Goal: Information Seeking & Learning: Learn about a topic

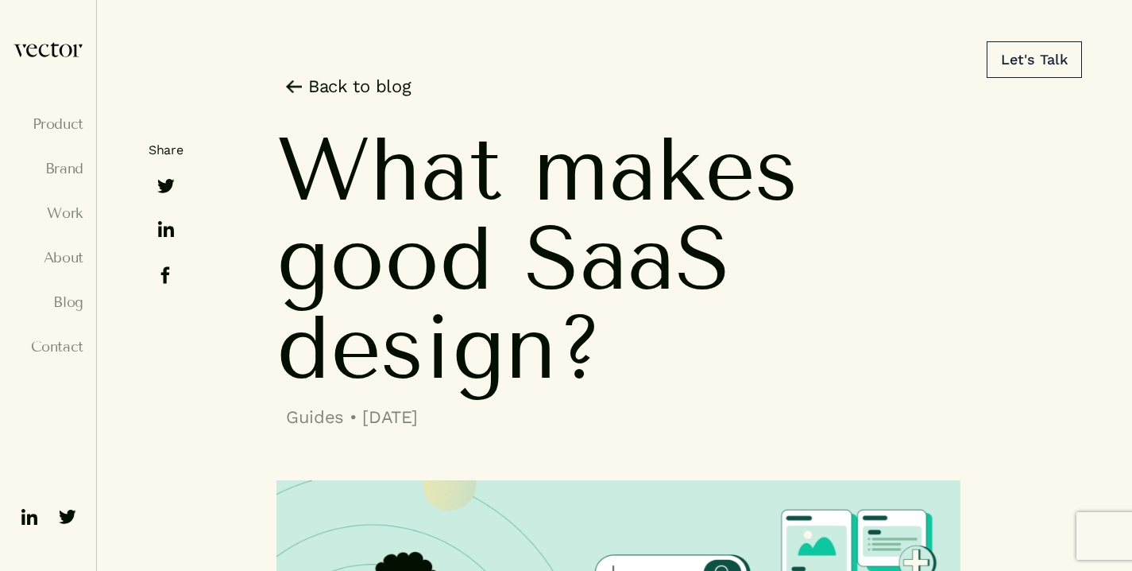
click at [374, 97] on link "Back to blog" at bounding box center [344, 86] width 134 height 25
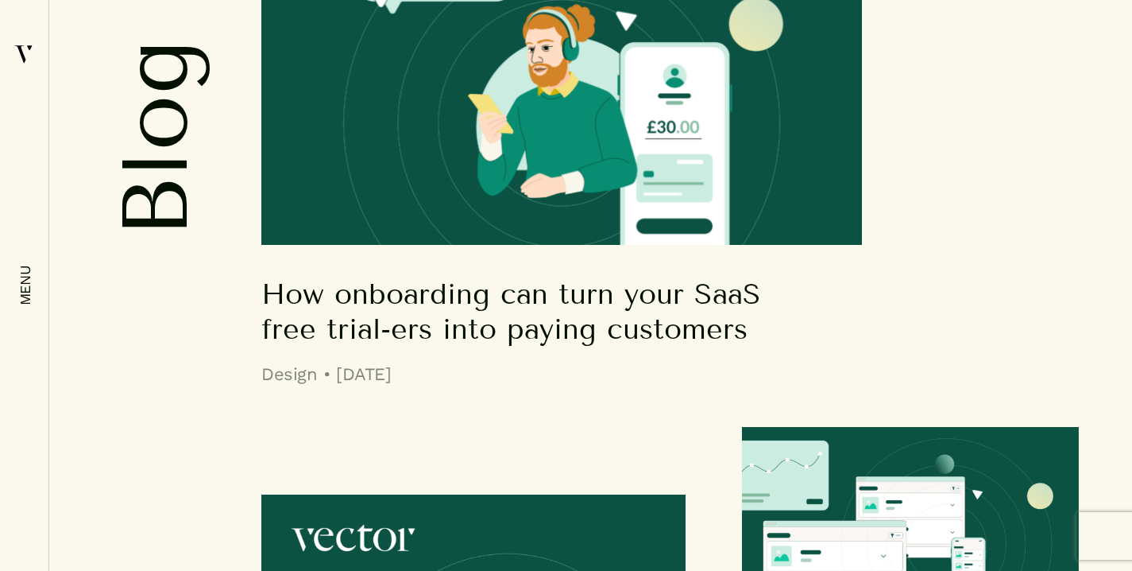
scroll to position [1215, 0]
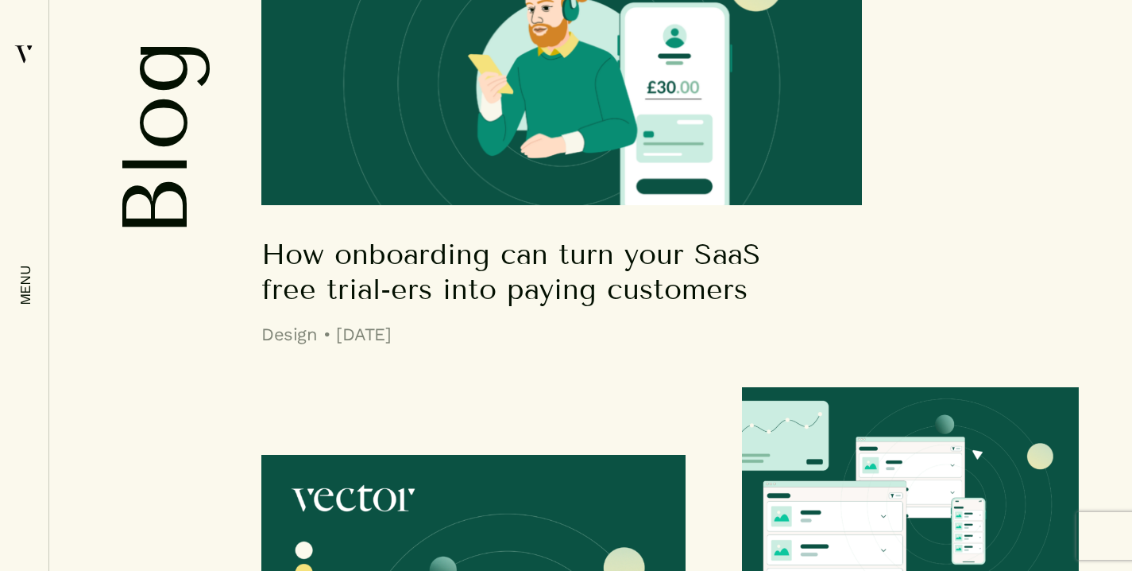
click at [675, 222] on h5 "How onboarding can turn your SaaS free trial-ers into paying customers" at bounding box center [529, 80] width 536 height 451
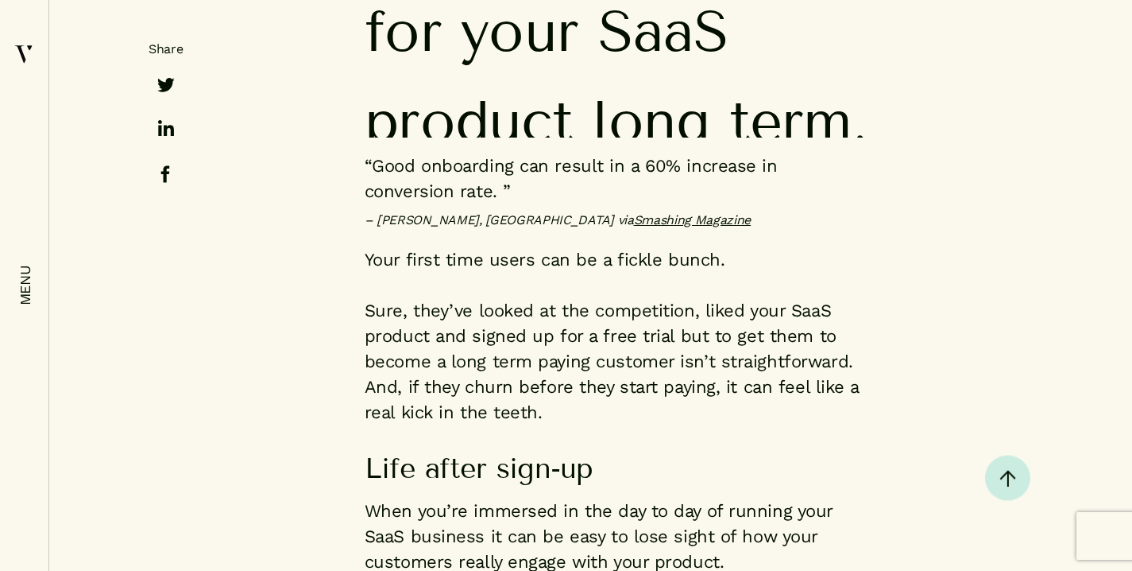
scroll to position [1684, 0]
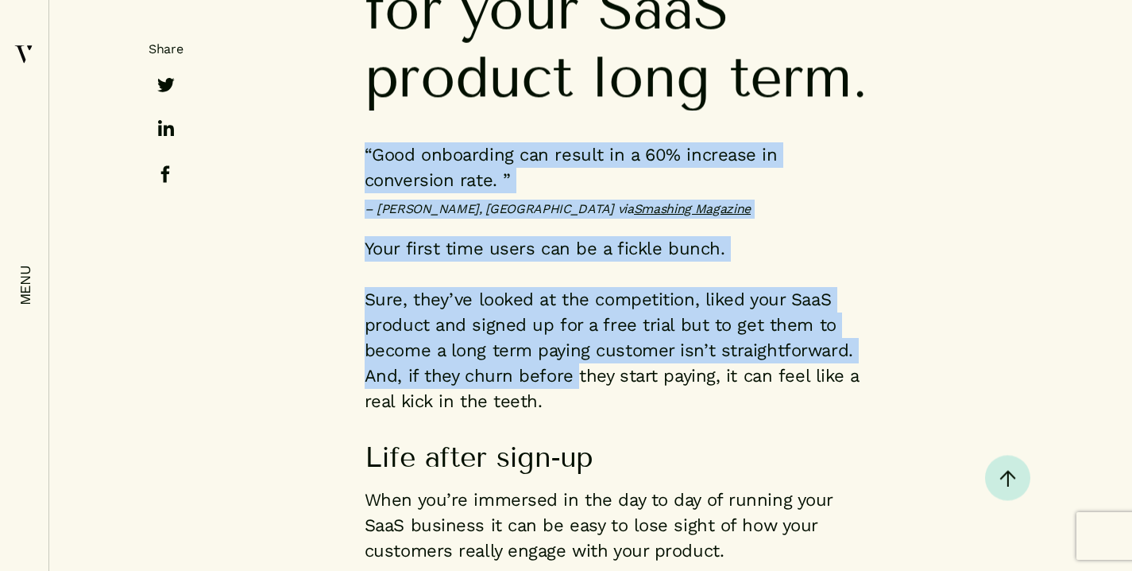
drag, startPoint x: 365, startPoint y: 146, endPoint x: 577, endPoint y: 377, distance: 313.2
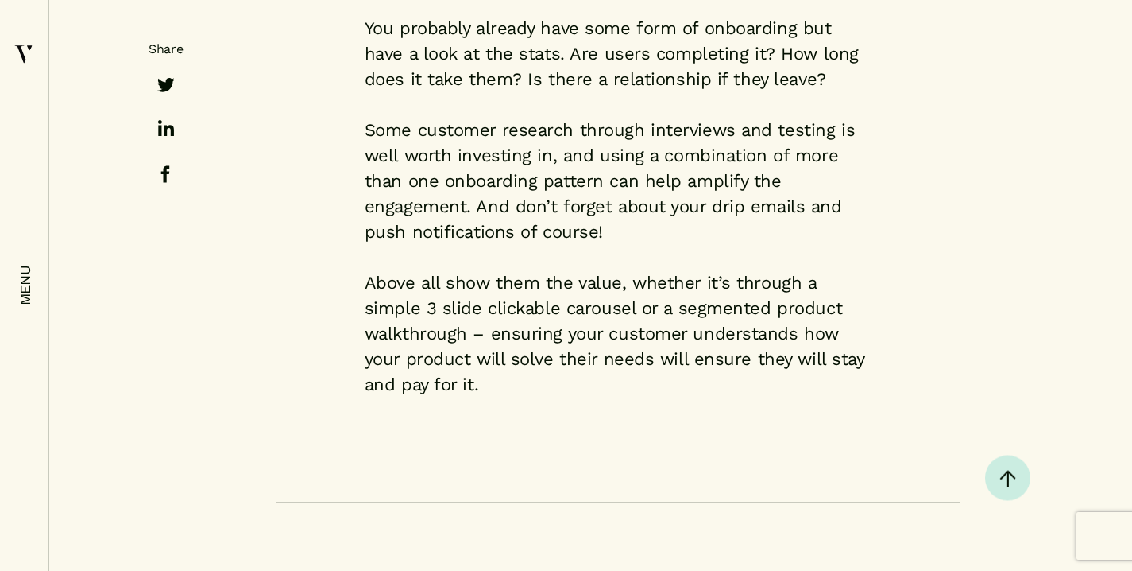
scroll to position [6969, 0]
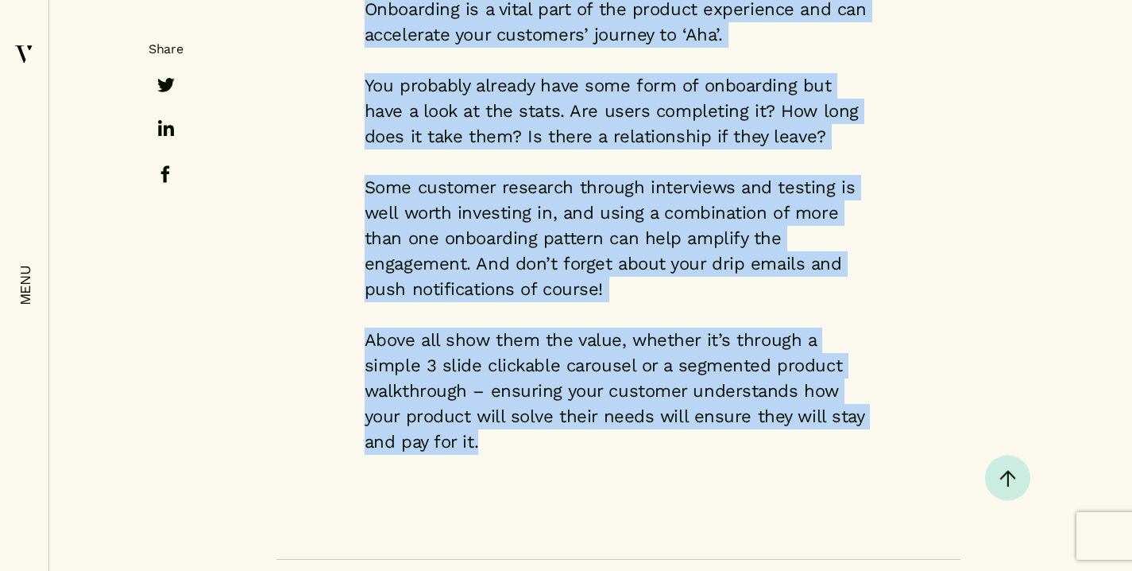
click at [499, 410] on p "Above all show them the value, whether it’s through a simple 3 slide clickable …" at bounding box center [619, 390] width 508 height 127
copy div "“Good onboarding can result in a 60% increase in conversion rate. ” – Anton Kos…"
click at [857, 110] on p "You probably already have some form of onboarding but have a look at the stats.…" at bounding box center [619, 111] width 508 height 76
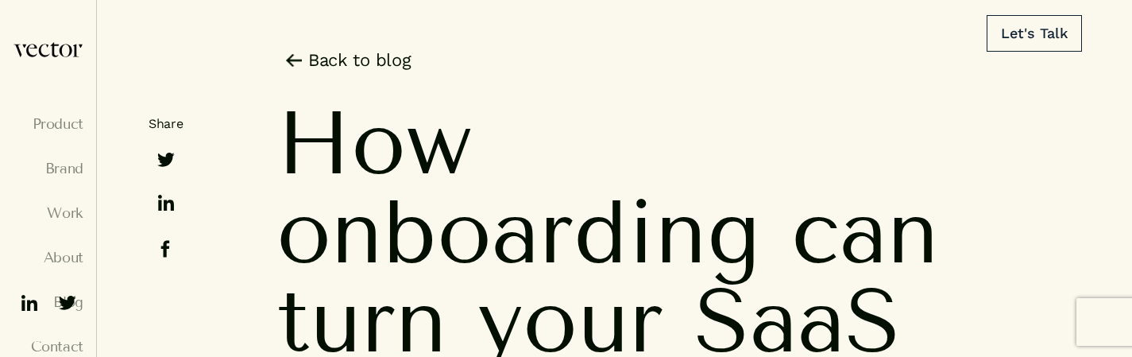
scroll to position [0, 0]
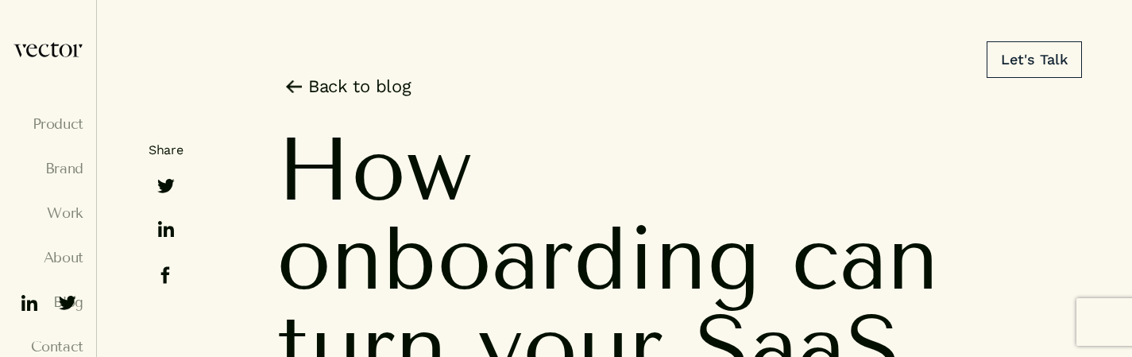
click at [362, 82] on div "Let's Talk" at bounding box center [566, 41] width 1132 height 83
click at [360, 85] on link "Back to blog" at bounding box center [344, 86] width 134 height 25
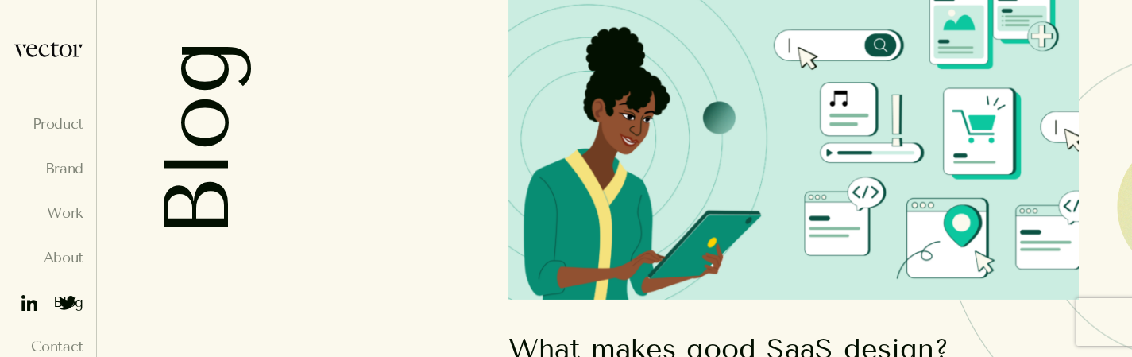
scroll to position [164, 0]
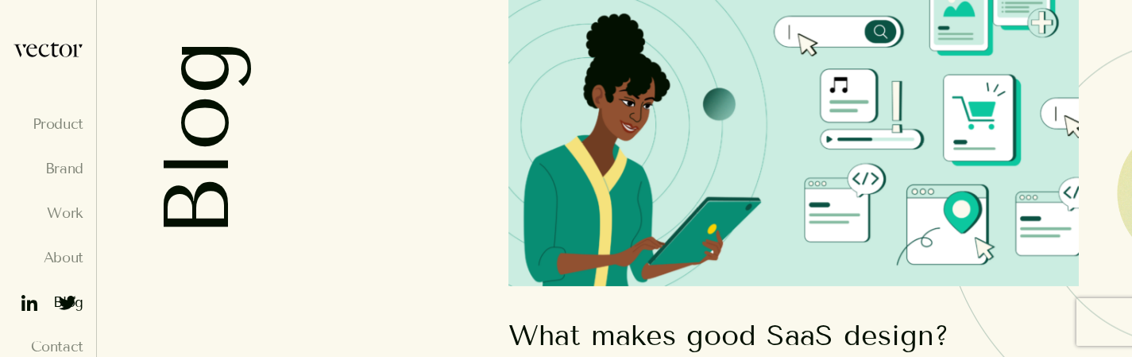
click at [738, 125] on img at bounding box center [794, 120] width 571 height 332
